Goal: Task Accomplishment & Management: Manage account settings

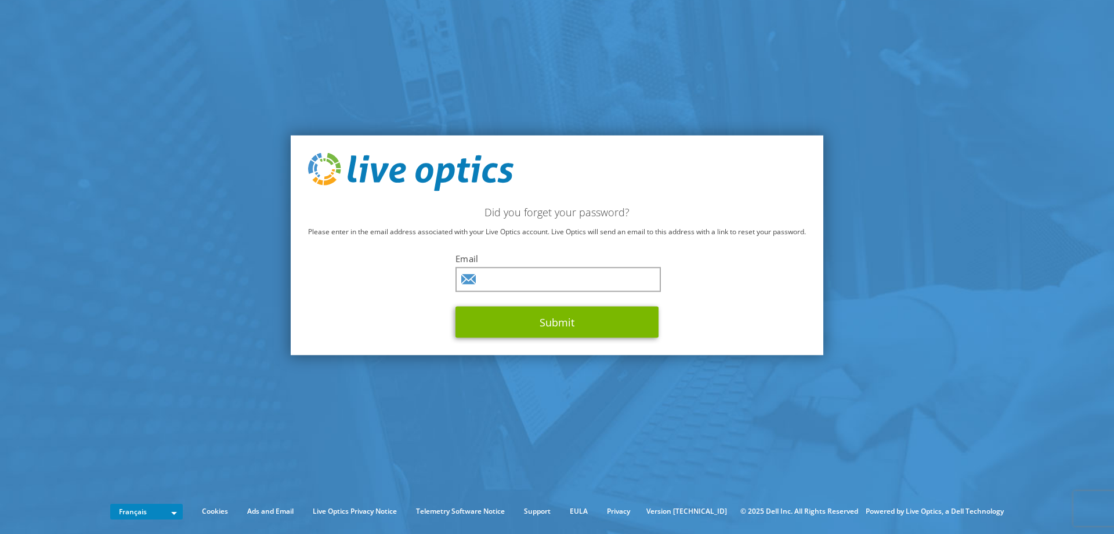
click at [695, 258] on div "Did you forget your password? Please enter in the email address associated with…" at bounding box center [557, 246] width 533 height 220
click at [574, 281] on input "text" at bounding box center [557, 279] width 205 height 25
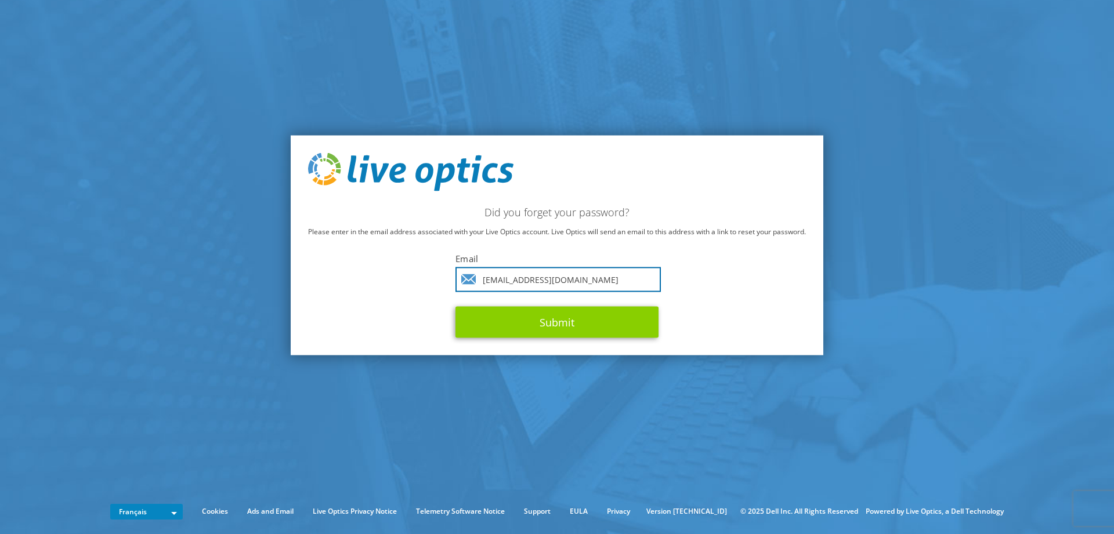
type input "fabien.balesse@ads-com.fr"
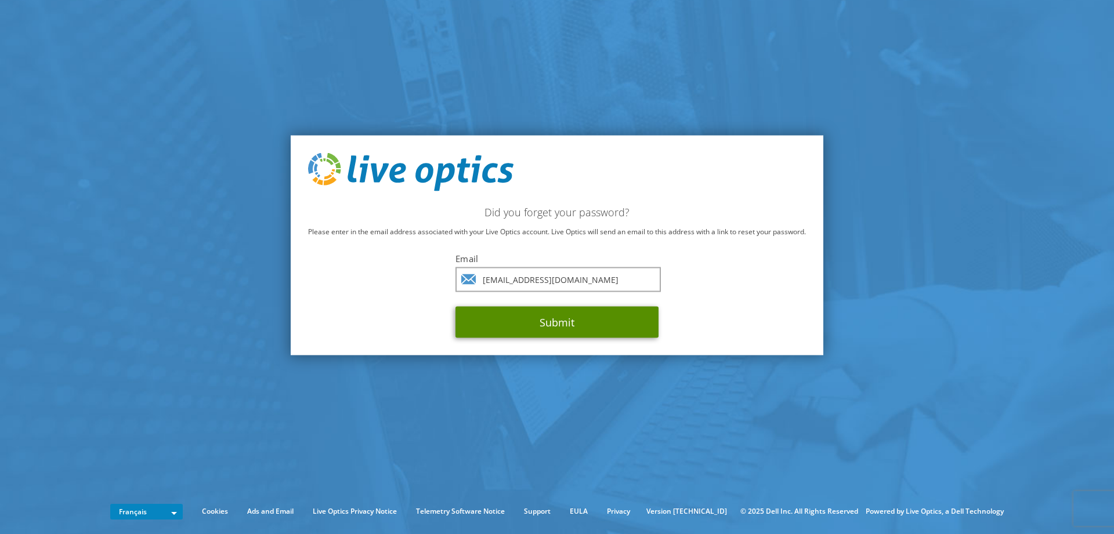
click at [554, 318] on button "Submit" at bounding box center [556, 321] width 203 height 31
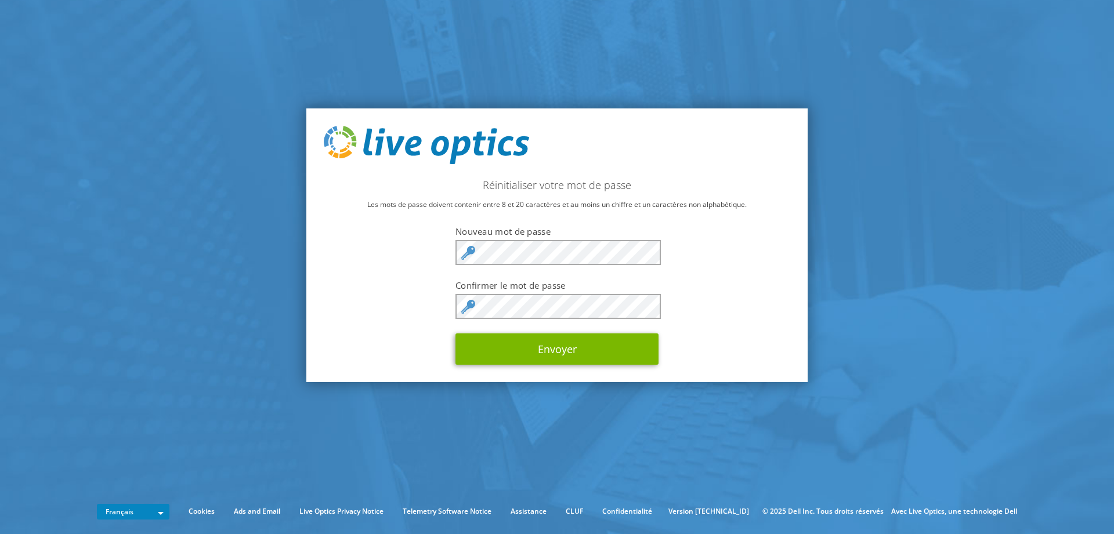
click at [687, 314] on div "Réinitialiser votre mot de passe Les mots de passe doivent contenir entre 8 et …" at bounding box center [556, 245] width 501 height 274
click at [795, 335] on div "Réinitialiser votre mot de passe Les mots de passe doivent contenir entre 8 et …" at bounding box center [556, 245] width 501 height 274
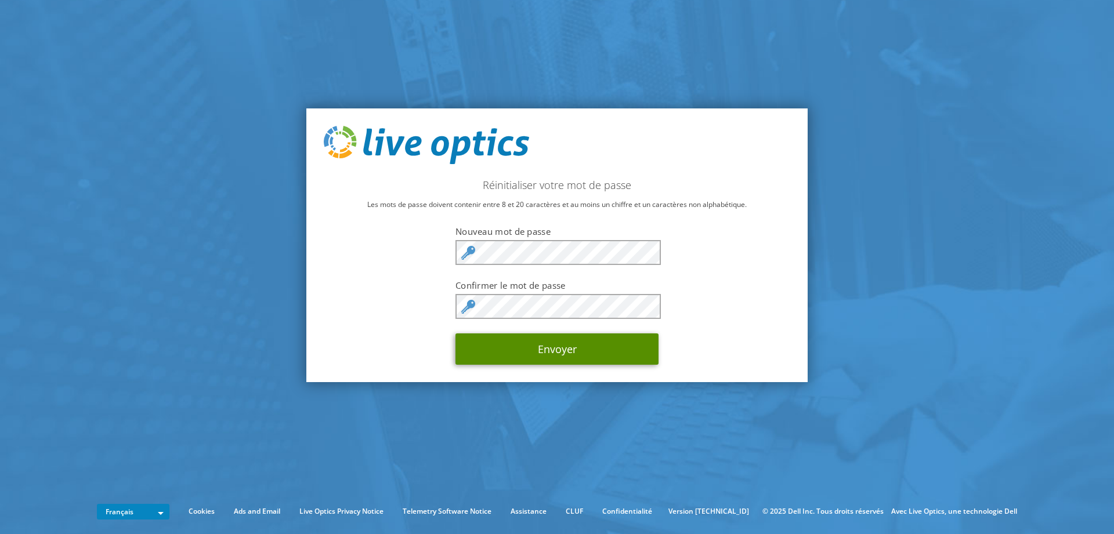
click at [624, 350] on button "Envoyer" at bounding box center [556, 349] width 203 height 31
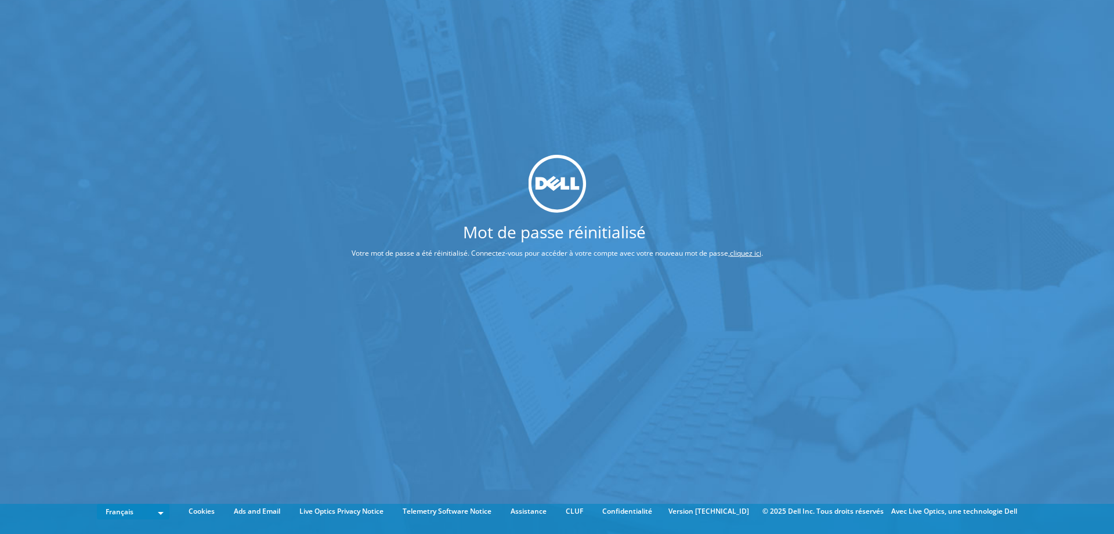
click at [736, 255] on link "cliquez ici" at bounding box center [745, 253] width 31 height 10
